Goal: Find contact information: Find contact information

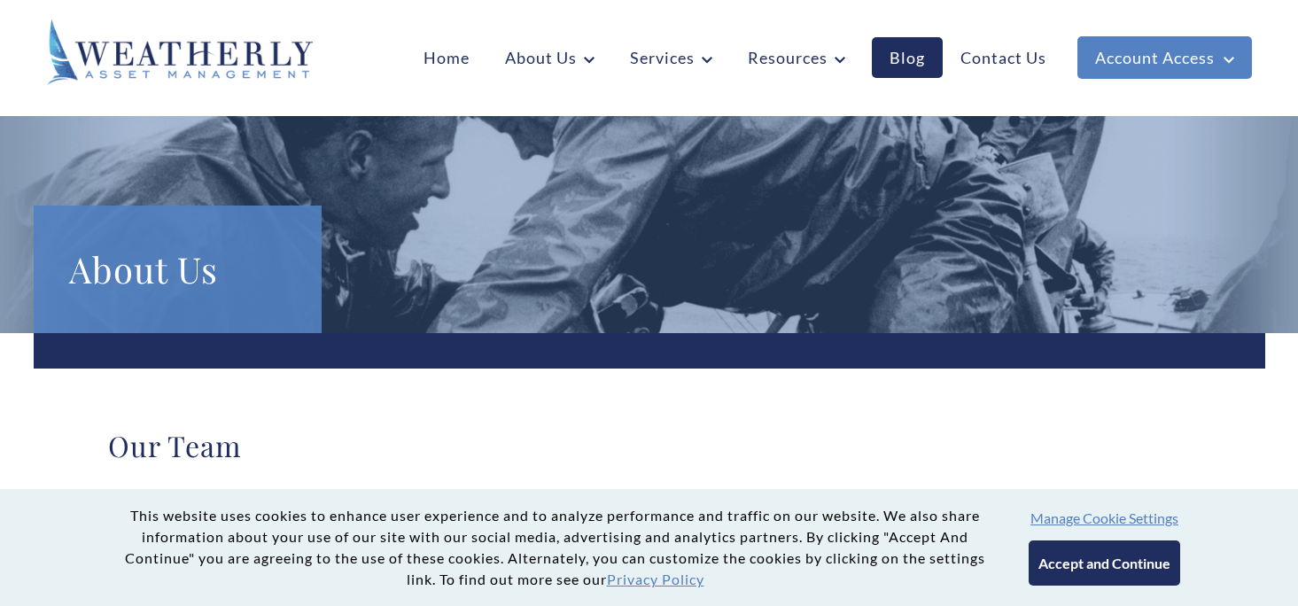
click at [1077, 554] on button "Accept and Continue" at bounding box center [1103, 562] width 151 height 45
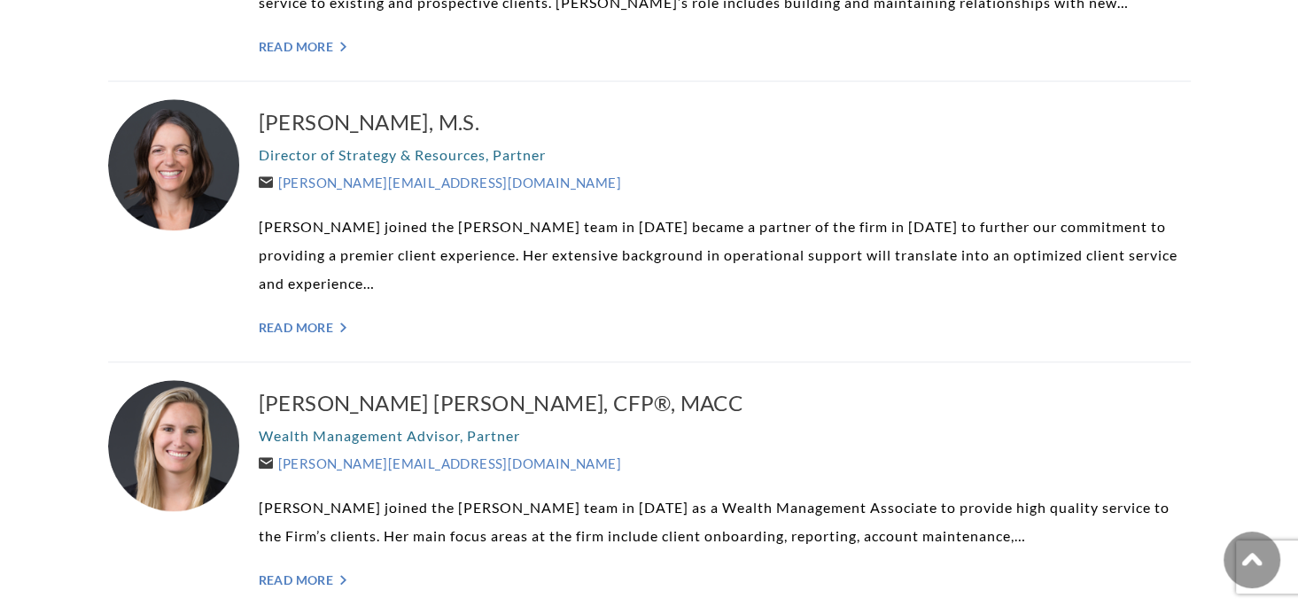
scroll to position [1240, 0]
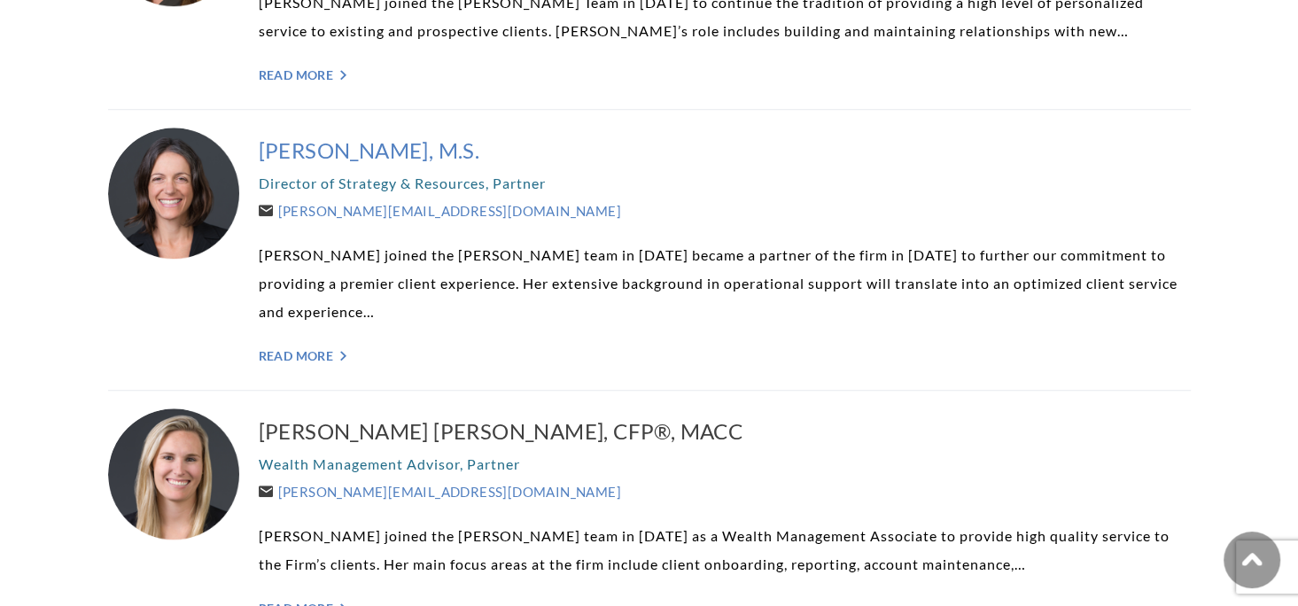
click at [354, 148] on h3 "[PERSON_NAME], M.S." at bounding box center [725, 150] width 932 height 28
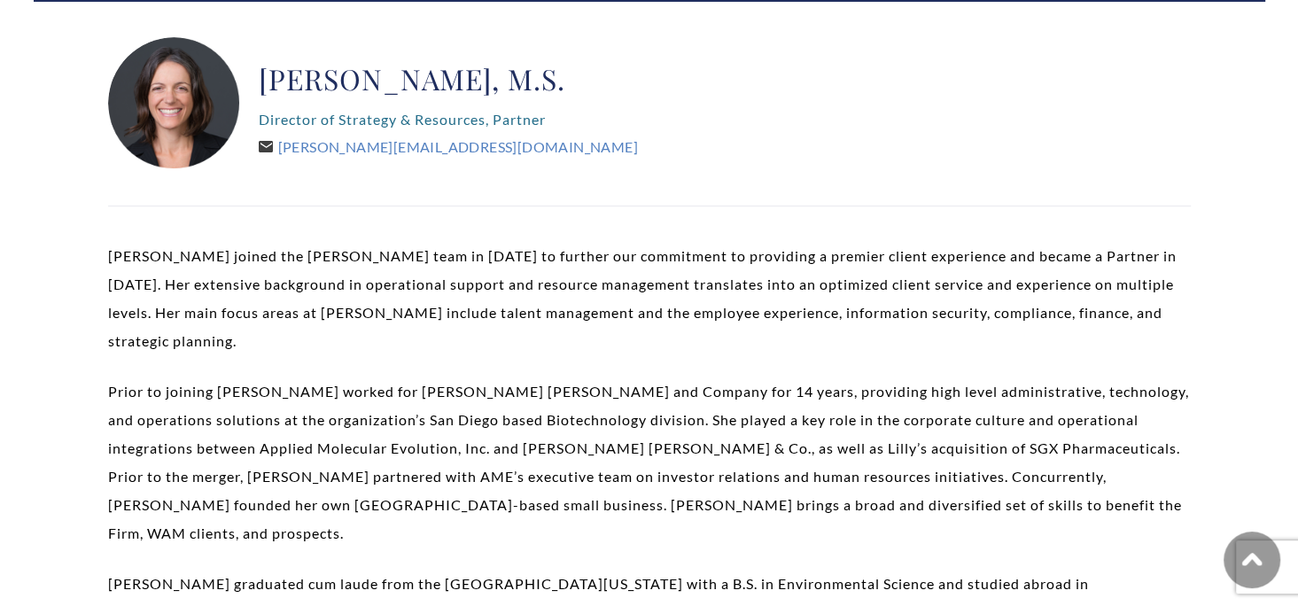
scroll to position [443, 0]
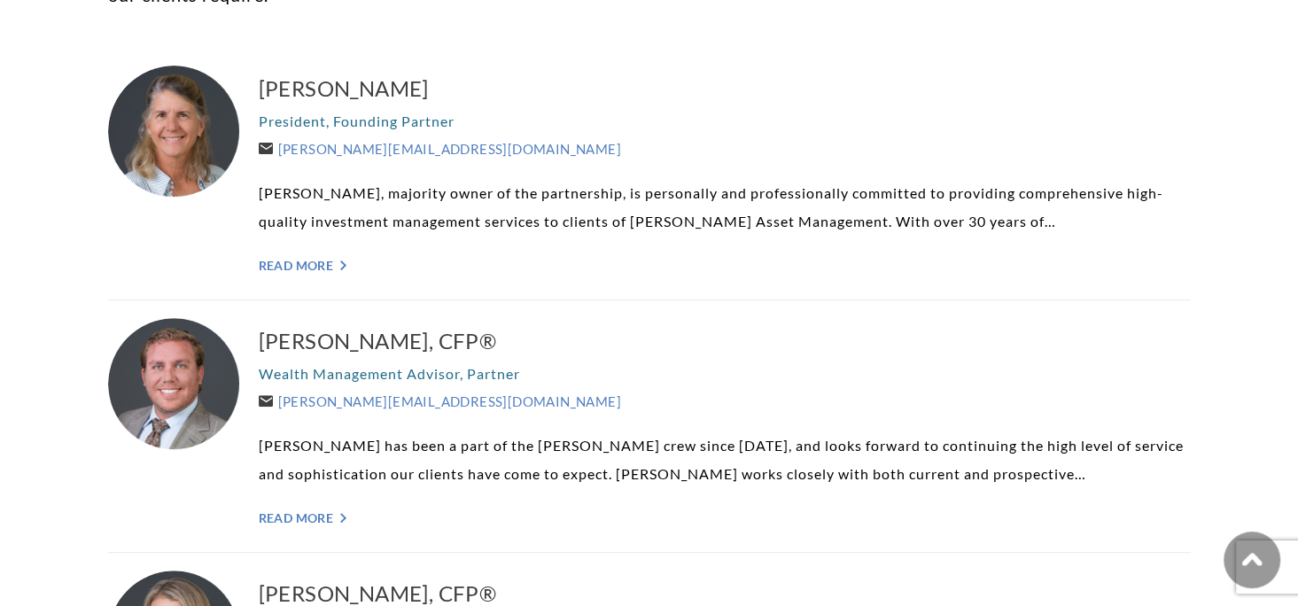
scroll to position [443, 0]
